Goal: Find contact information: Obtain details needed to contact an individual or organization

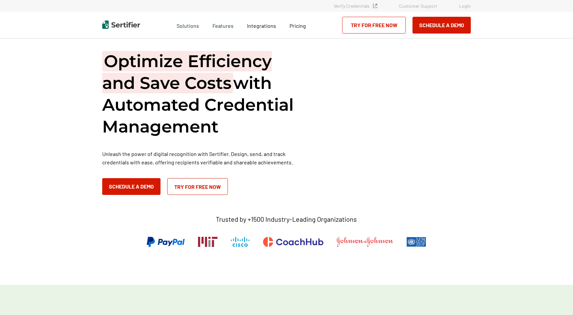
scroll to position [1206, 0]
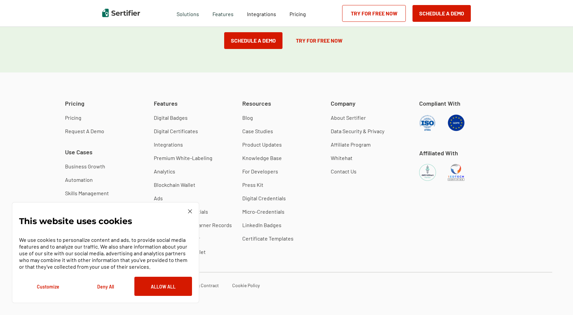
scroll to position [1869, 0]
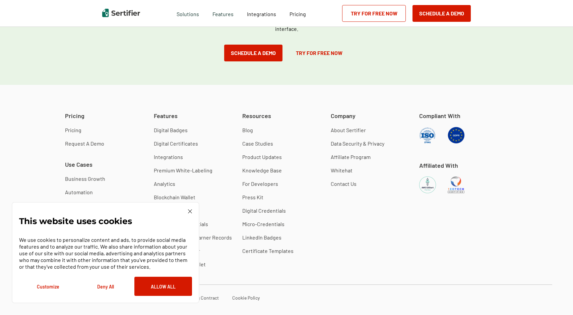
click at [192, 209] on div "This website uses cookies We use cookies to personalize content and ads, to pro…" at bounding box center [106, 252] width 188 height 101
click at [190, 210] on img at bounding box center [190, 211] width 4 height 4
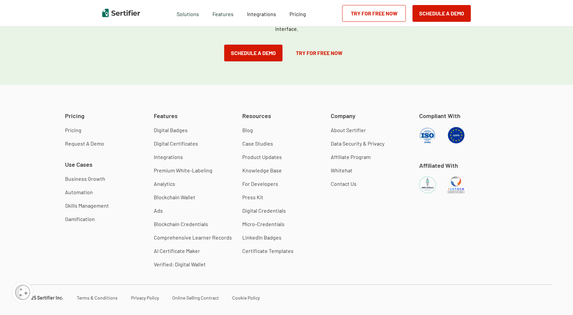
scroll to position [1882, 0]
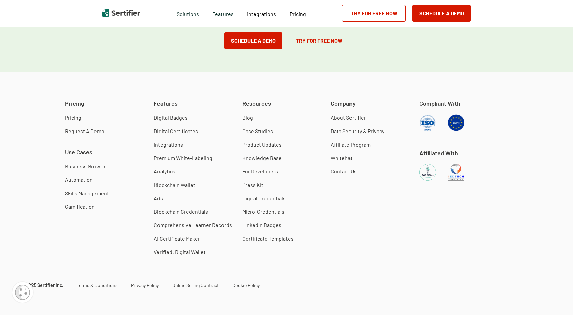
click at [355, 115] on link "About Sertifier" at bounding box center [348, 117] width 35 height 7
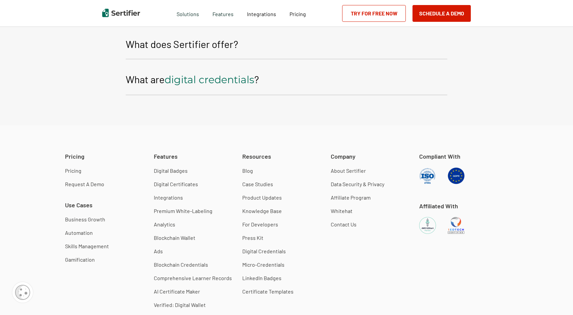
scroll to position [1174, 0]
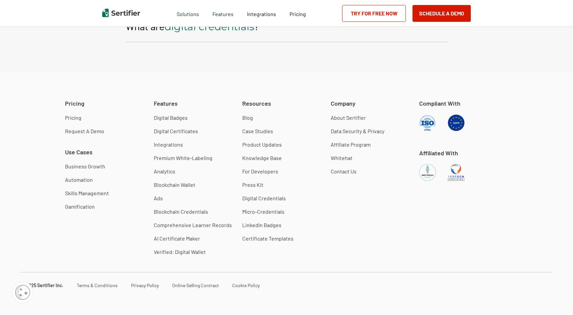
click at [348, 173] on link "Contact Us" at bounding box center [344, 171] width 26 height 7
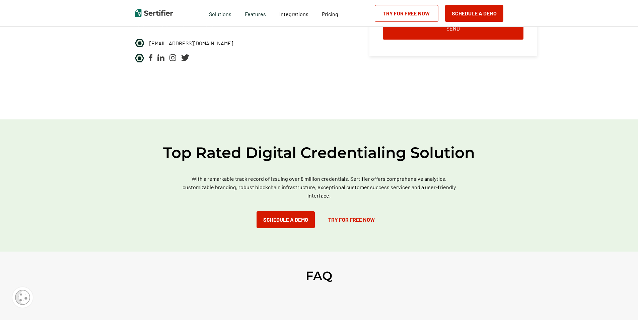
scroll to position [194, 0]
